Goal: Task Accomplishment & Management: Manage account settings

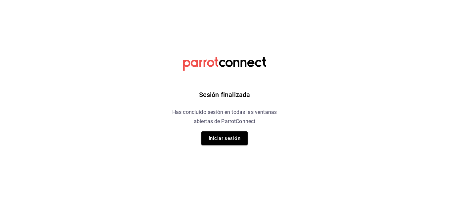
drag, startPoint x: 222, startPoint y: 139, endPoint x: 233, endPoint y: 142, distance: 11.7
click at [222, 139] on button "Iniciar sesión" at bounding box center [224, 139] width 46 height 14
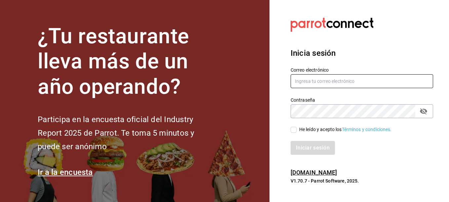
type input "inkyncat@gmail.com"
click at [294, 130] on input "He leído y acepto los Términos y condiciones." at bounding box center [294, 130] width 6 height 6
checkbox input "true"
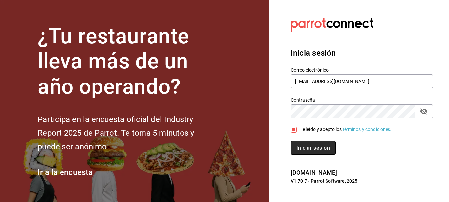
click at [314, 148] on button "Iniciar sesión" at bounding box center [313, 148] width 45 height 14
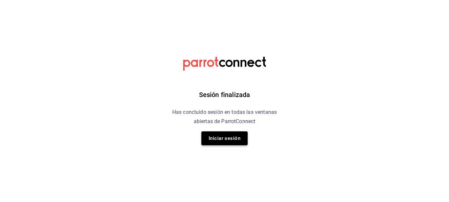
click at [239, 139] on button "Iniciar sesión" at bounding box center [224, 139] width 46 height 14
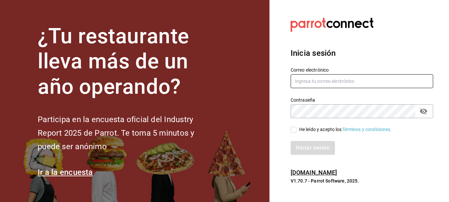
type input "[EMAIL_ADDRESS][DOMAIN_NAME]"
click at [292, 130] on input "He leído y acepto los Términos y condiciones." at bounding box center [294, 130] width 6 height 6
checkbox input "true"
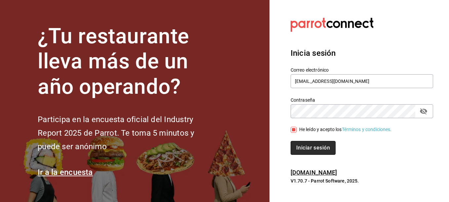
click at [310, 148] on button "Iniciar sesión" at bounding box center [313, 148] width 45 height 14
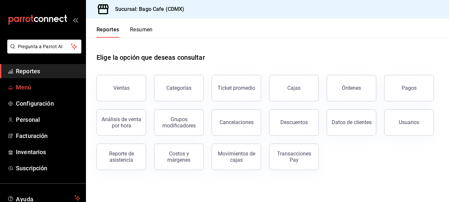
click at [27, 89] on span "Menú" at bounding box center [48, 87] width 64 height 9
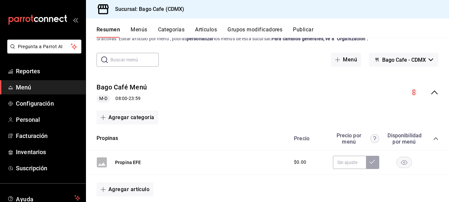
scroll to position [33, 0]
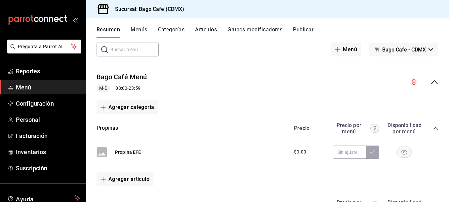
click at [433, 128] on icon "collapse-category-row" at bounding box center [435, 128] width 5 height 5
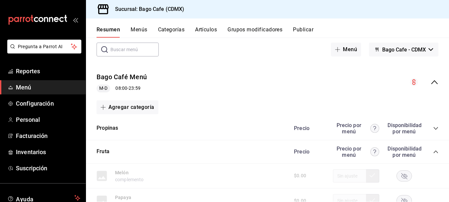
click at [433, 151] on icon "collapse-category-row" at bounding box center [435, 151] width 5 height 5
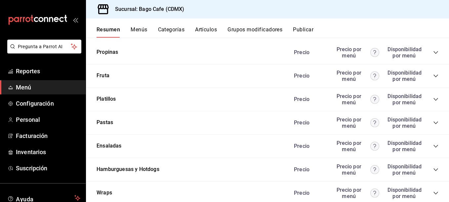
scroll to position [132, 0]
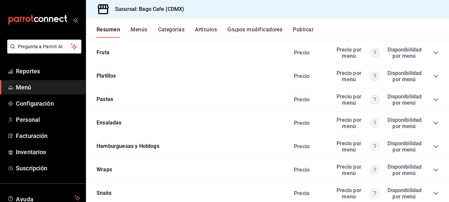
click at [433, 75] on icon "collapse-category-row" at bounding box center [435, 76] width 5 height 5
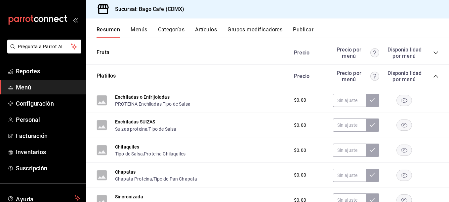
scroll to position [165, 0]
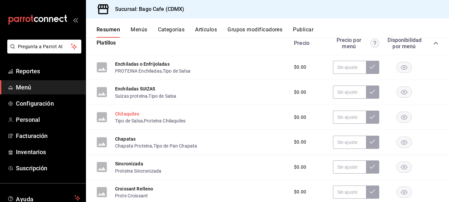
click at [129, 145] on button "Chapata Proteína" at bounding box center [133, 146] width 37 height 7
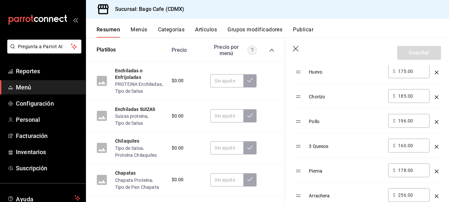
scroll to position [298, 0]
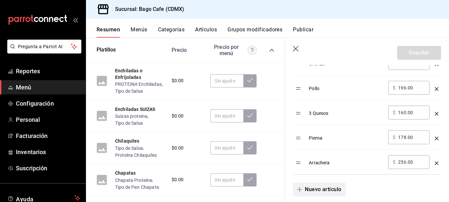
click at [325, 192] on button "Nuevo artículo" at bounding box center [319, 190] width 52 height 14
click at [326, 184] on input "optionsTable" at bounding box center [346, 187] width 65 height 7
type input "Y"
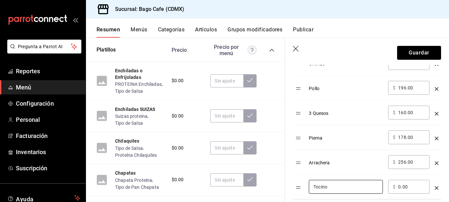
type input "Tocino"
click at [401, 189] on input "0.00" at bounding box center [411, 187] width 27 height 7
type input "185.00"
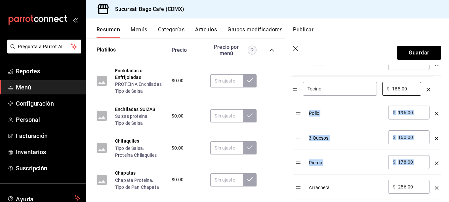
drag, startPoint x: 303, startPoint y: 190, endPoint x: 299, endPoint y: 91, distance: 98.9
click at [299, 91] on table "Opción Precio Jamón ​ $ 175.00 ​ Huevo ​ $ 175.00 ​ Chorizo ​ $ 185.00 ​ Pollo …" at bounding box center [367, 92] width 148 height 214
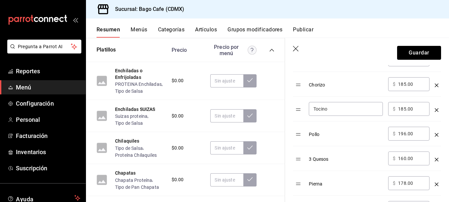
scroll to position [265, 0]
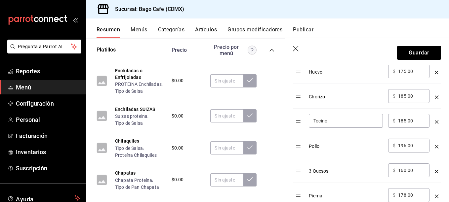
click at [407, 45] on header "Guardar" at bounding box center [367, 51] width 164 height 27
click at [410, 51] on button "Guardar" at bounding box center [419, 53] width 44 height 14
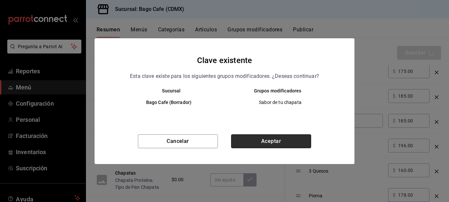
click at [284, 145] on button "Aceptar" at bounding box center [271, 142] width 80 height 14
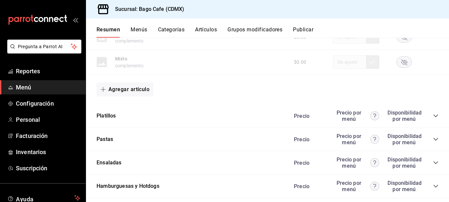
scroll to position [241, 0]
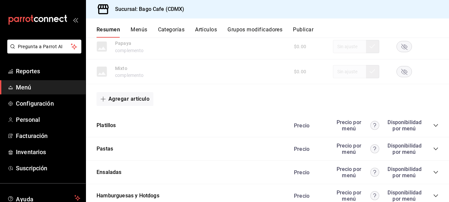
click at [433, 127] on icon "collapse-category-row" at bounding box center [435, 125] width 5 height 5
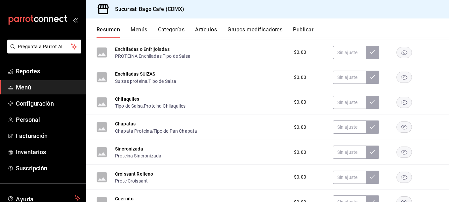
scroll to position [341, 0]
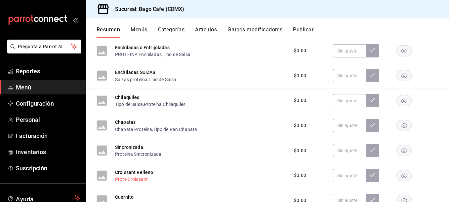
click at [131, 178] on button "Prote Croissant" at bounding box center [131, 179] width 33 height 7
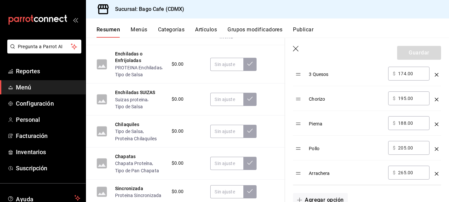
scroll to position [298, 0]
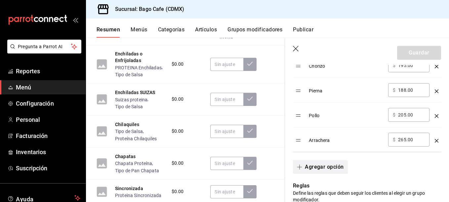
click at [323, 171] on button "Agregar opción" at bounding box center [320, 167] width 55 height 14
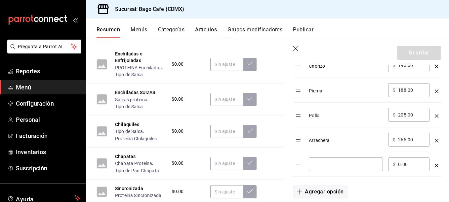
click at [327, 169] on div "​" at bounding box center [346, 165] width 74 height 14
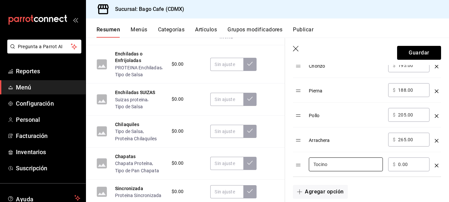
type input "Tocino"
click at [400, 165] on input "0.00" at bounding box center [411, 164] width 27 height 7
type input "195.00"
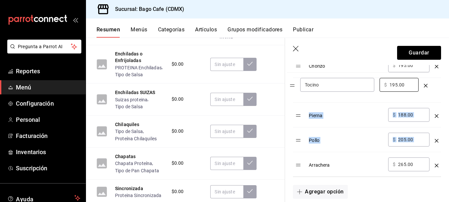
drag, startPoint x: 301, startPoint y: 166, endPoint x: 295, endPoint y: 86, distance: 80.6
click at [295, 86] on table "Opción Precio Jamón ​ $ 186.00 ​ Huevo ​ $ 186.00 ​ 3 Quesos ​ $ 174.00 ​ Chori…" at bounding box center [367, 70] width 148 height 214
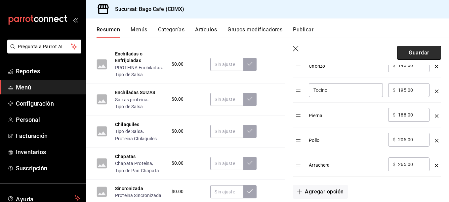
click at [405, 49] on button "Guardar" at bounding box center [419, 53] width 44 height 14
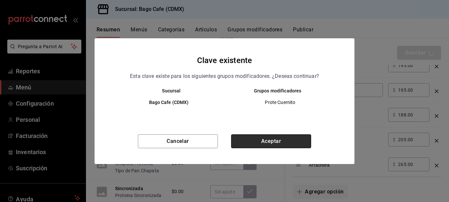
click at [288, 139] on button "Aceptar" at bounding box center [271, 142] width 80 height 14
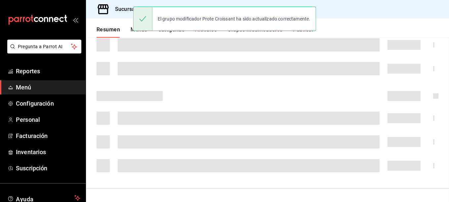
scroll to position [142, 0]
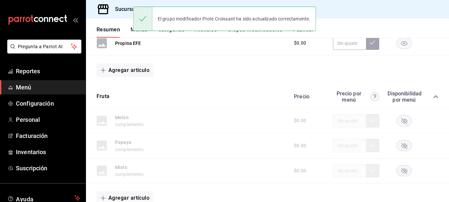
click at [434, 97] on icon "collapse-category-row" at bounding box center [436, 97] width 4 height 3
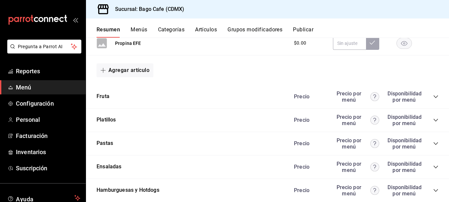
click at [433, 118] on icon "collapse-category-row" at bounding box center [435, 120] width 5 height 5
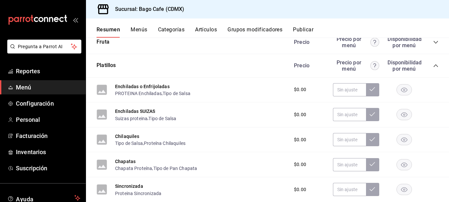
scroll to position [208, 0]
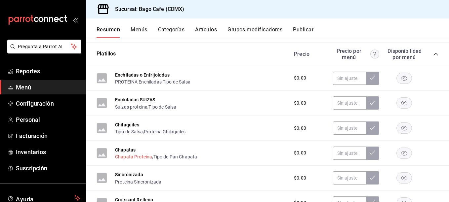
click at [133, 154] on button "Chapata Proteína" at bounding box center [133, 157] width 37 height 7
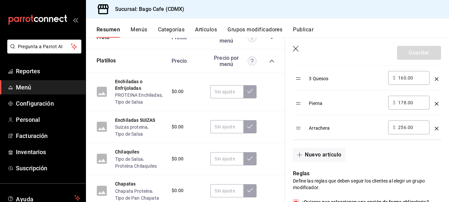
scroll to position [364, 0]
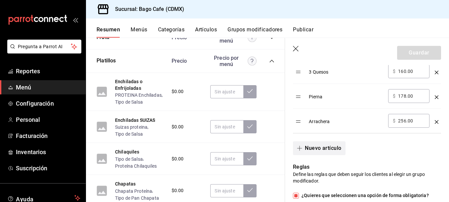
click at [325, 150] on button "Nuevo artículo" at bounding box center [319, 149] width 52 height 14
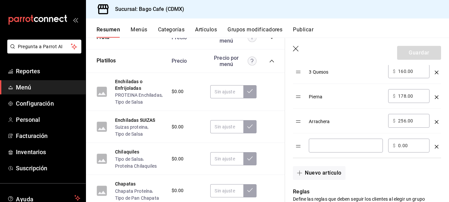
click at [320, 145] on input "optionsTable" at bounding box center [346, 146] width 65 height 7
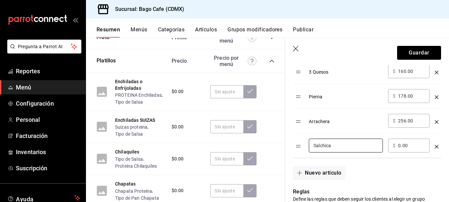
type input "Salchica"
click at [401, 145] on input "0.00" at bounding box center [411, 146] width 27 height 7
type input "185.00"
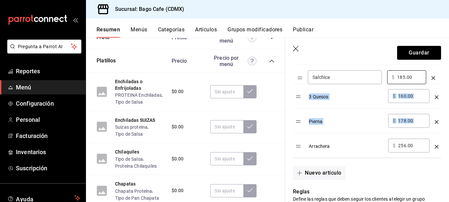
drag, startPoint x: 299, startPoint y: 150, endPoint x: 301, endPoint y: 81, distance: 69.1
click at [301, 81] on table "Opción Precio Jamón ​ $ 175.00 ​ Huevo ​ $ 175.00 ​ Chorizo ​ $ 185.00 ​ Tocino…" at bounding box center [367, 38] width 148 height 239
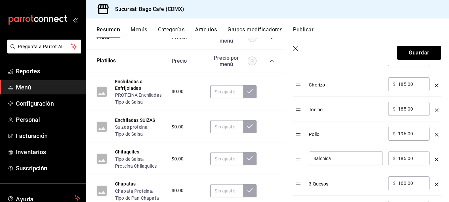
scroll to position [265, 0]
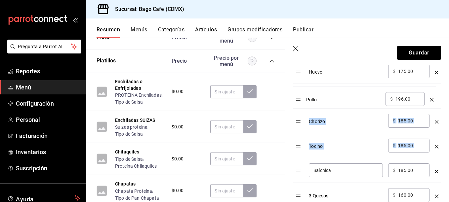
drag, startPoint x: 298, startPoint y: 150, endPoint x: 298, endPoint y: 99, distance: 51.3
click at [298, 99] on table "Opción Precio Jamón ​ $ 175.00 ​ Huevo ​ $ 175.00 ​ Chorizo ​ $ 185.00 ​ Tocino…" at bounding box center [367, 137] width 148 height 239
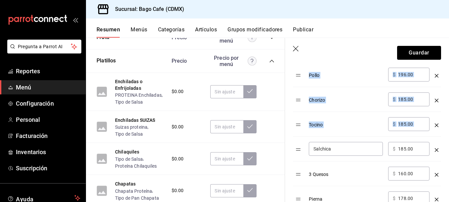
scroll to position [298, 0]
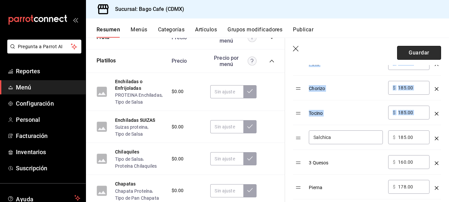
click at [409, 49] on button "Guardar" at bounding box center [419, 53] width 44 height 14
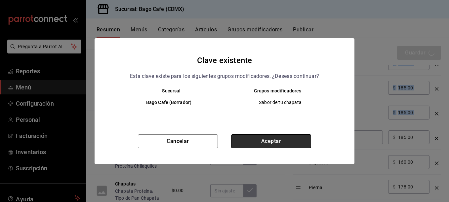
click at [271, 137] on button "Aceptar" at bounding box center [271, 142] width 80 height 14
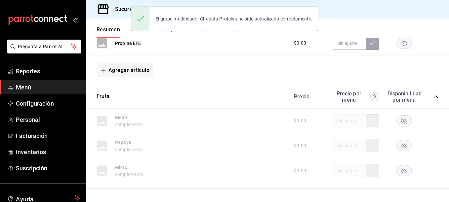
scroll to position [142, 0]
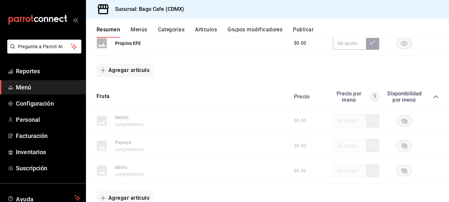
click at [433, 96] on icon "collapse-category-row" at bounding box center [435, 96] width 5 height 5
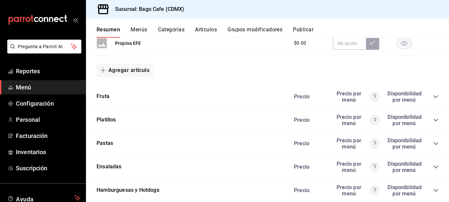
click at [434, 121] on icon "collapse-category-row" at bounding box center [436, 120] width 4 height 3
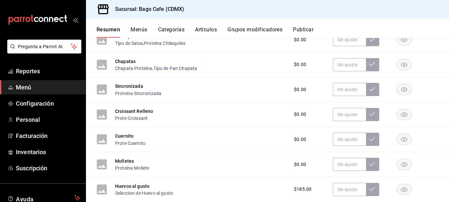
scroll to position [308, 0]
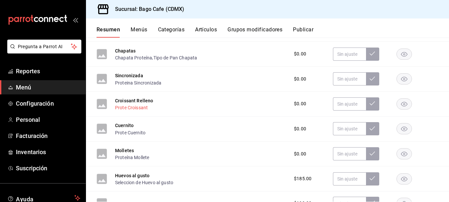
click at [140, 109] on button "Prote Croissant" at bounding box center [131, 108] width 33 height 7
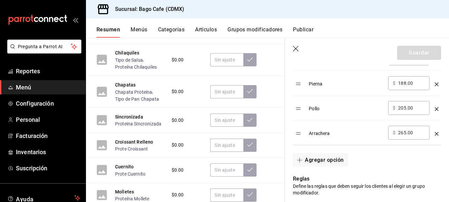
scroll to position [331, 0]
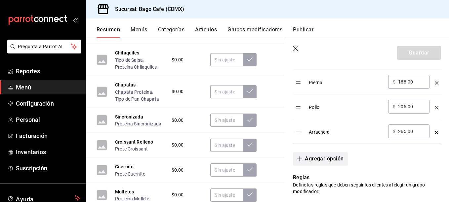
click at [314, 157] on button "Agregar opción" at bounding box center [320, 159] width 55 height 14
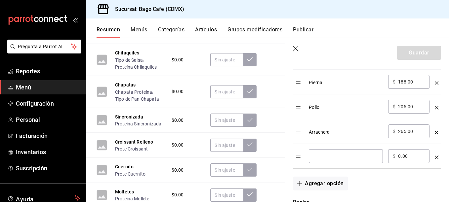
click at [345, 152] on div "​" at bounding box center [346, 156] width 74 height 14
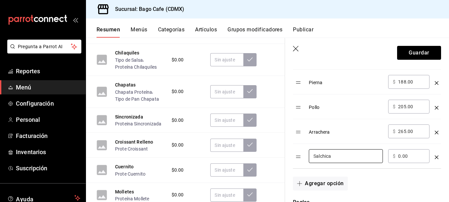
type input "Salchica"
click at [402, 156] on input "0.00" at bounding box center [411, 156] width 27 height 7
click at [402, 155] on input "0.00" at bounding box center [411, 156] width 27 height 7
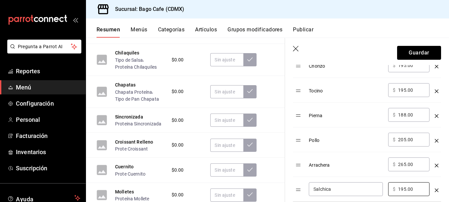
type input "195.00"
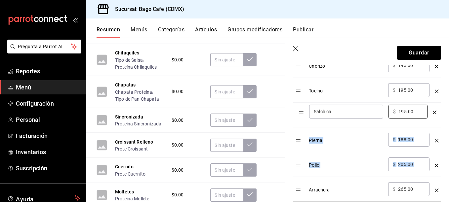
drag, startPoint x: 298, startPoint y: 191, endPoint x: 301, endPoint y: 113, distance: 78.1
click at [301, 113] on table "Opción Precio Jamón ​ $ 186.00 ​ Huevo ​ $ 186.00 ​ 3 Quesos ​ $ 174.00 ​ Chori…" at bounding box center [367, 82] width 148 height 239
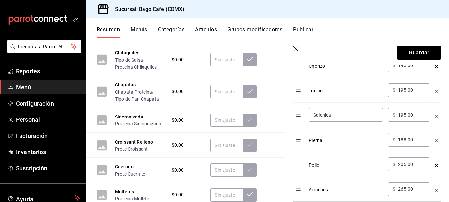
click at [360, 137] on div "Pierna" at bounding box center [346, 138] width 74 height 11
click at [411, 51] on button "Guardar" at bounding box center [419, 53] width 44 height 14
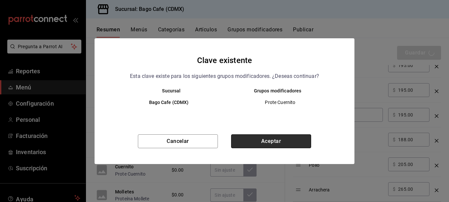
click at [280, 146] on button "Aceptar" at bounding box center [271, 142] width 80 height 14
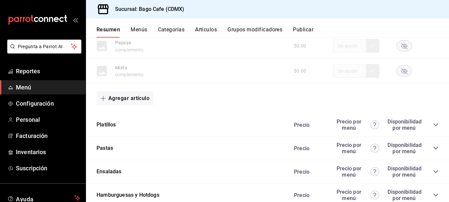
scroll to position [241, 0]
drag, startPoint x: 430, startPoint y: 127, endPoint x: 426, endPoint y: 127, distance: 3.7
click at [433, 127] on icon "collapse-category-row" at bounding box center [435, 125] width 5 height 5
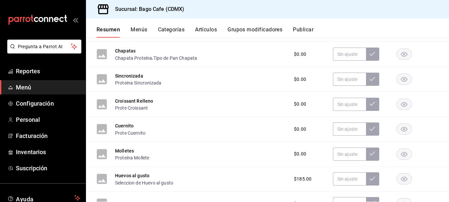
scroll to position [374, 0]
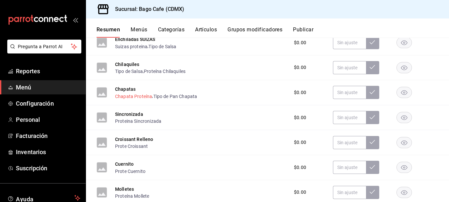
click at [131, 97] on button "Chapata Proteína" at bounding box center [133, 96] width 37 height 7
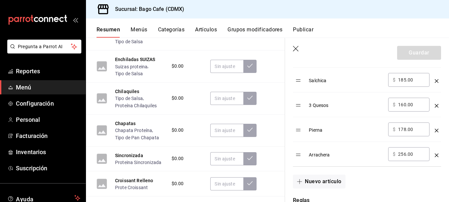
scroll to position [364, 0]
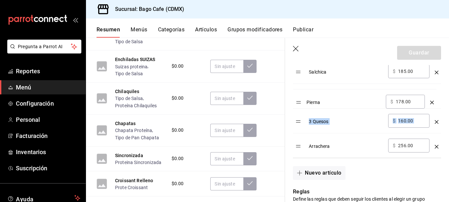
drag, startPoint x: 299, startPoint y: 122, endPoint x: 299, endPoint y: 103, distance: 19.8
click at [299, 103] on table "Opción Precio Jamón ​ $ 175.00 ​ Huevo ​ $ 175.00 ​ Pollo ​ $ 196.00 ​ Chorizo …" at bounding box center [367, 38] width 148 height 239
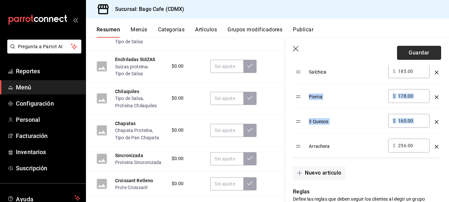
click at [407, 50] on button "Guardar" at bounding box center [419, 53] width 44 height 14
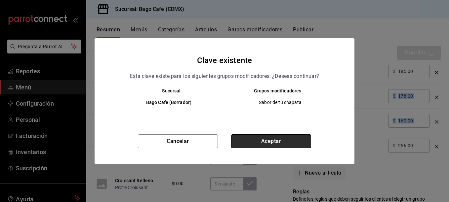
click at [297, 142] on button "Aceptar" at bounding box center [271, 142] width 80 height 14
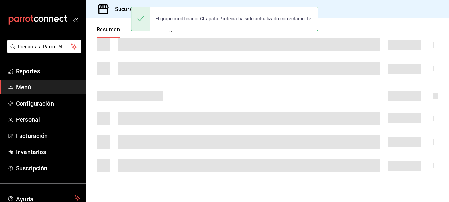
scroll to position [142, 0]
